Goal: Navigation & Orientation: Go to known website

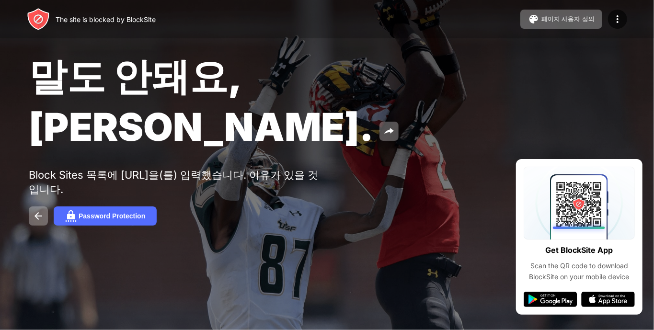
click at [272, 80] on span "말도 안돼요, Jose." at bounding box center [201, 101] width 345 height 97
click at [270, 80] on span "말도 안돼요, Jose." at bounding box center [201, 101] width 345 height 97
